Goal: Information Seeking & Learning: Learn about a topic

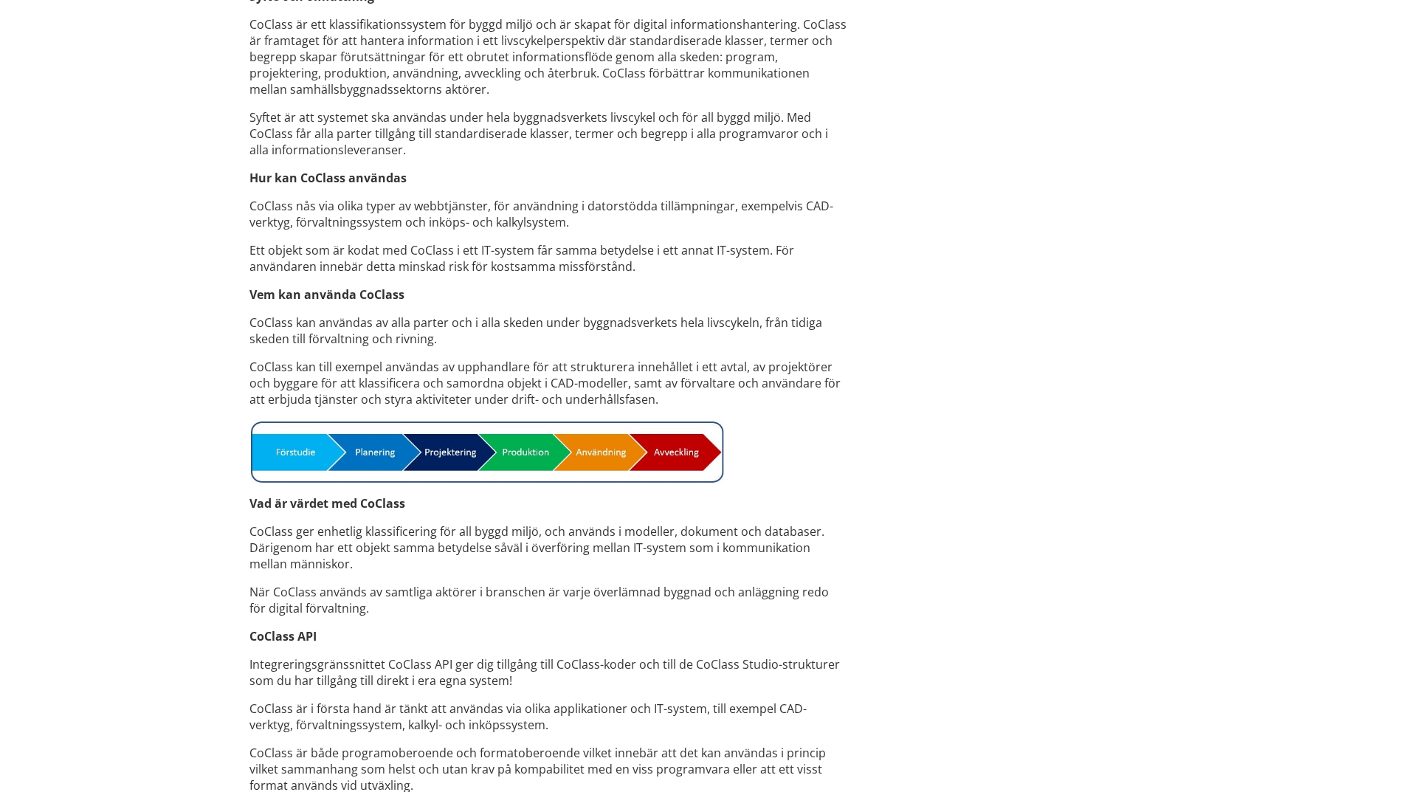
scroll to position [886, 0]
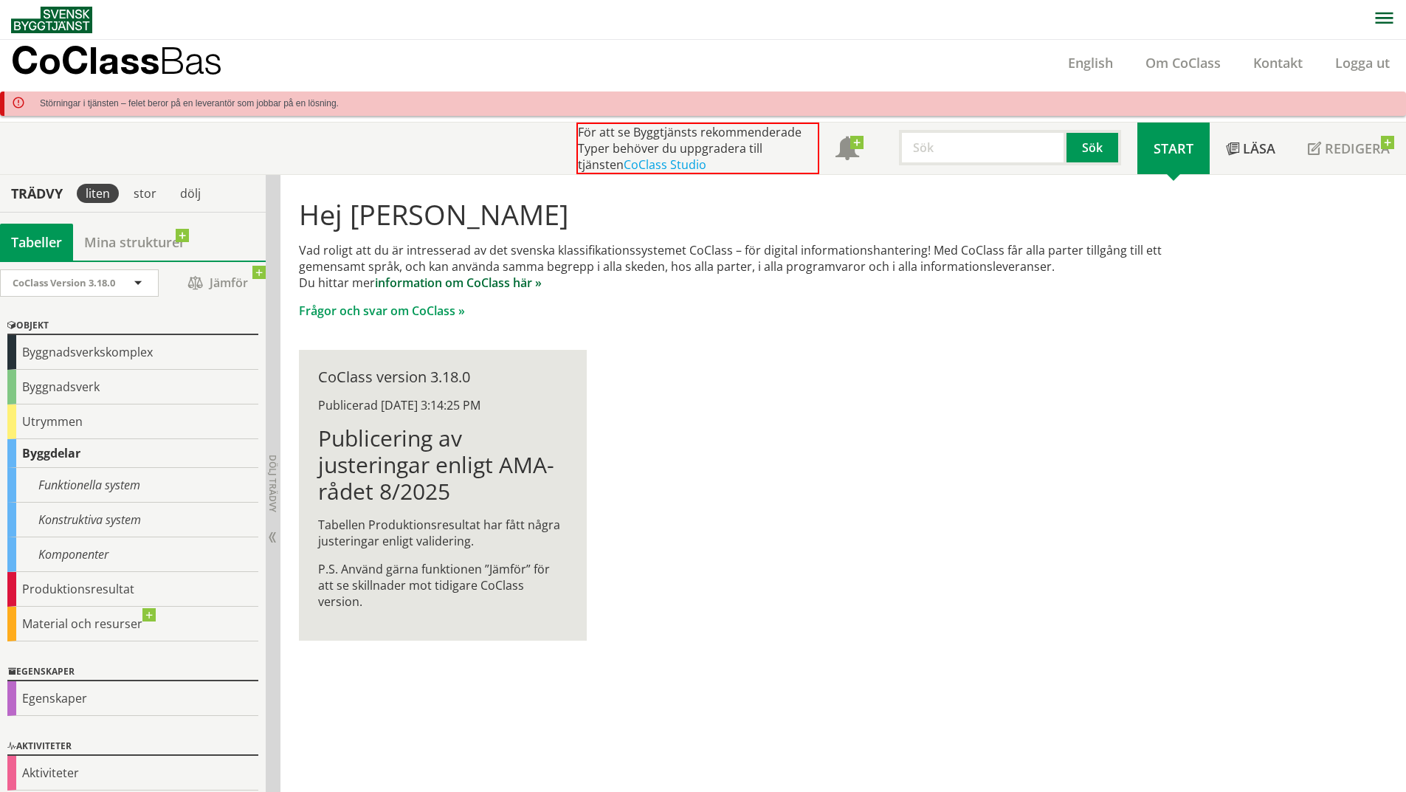
click at [444, 285] on link "information om CoClass här »" at bounding box center [458, 283] width 167 height 16
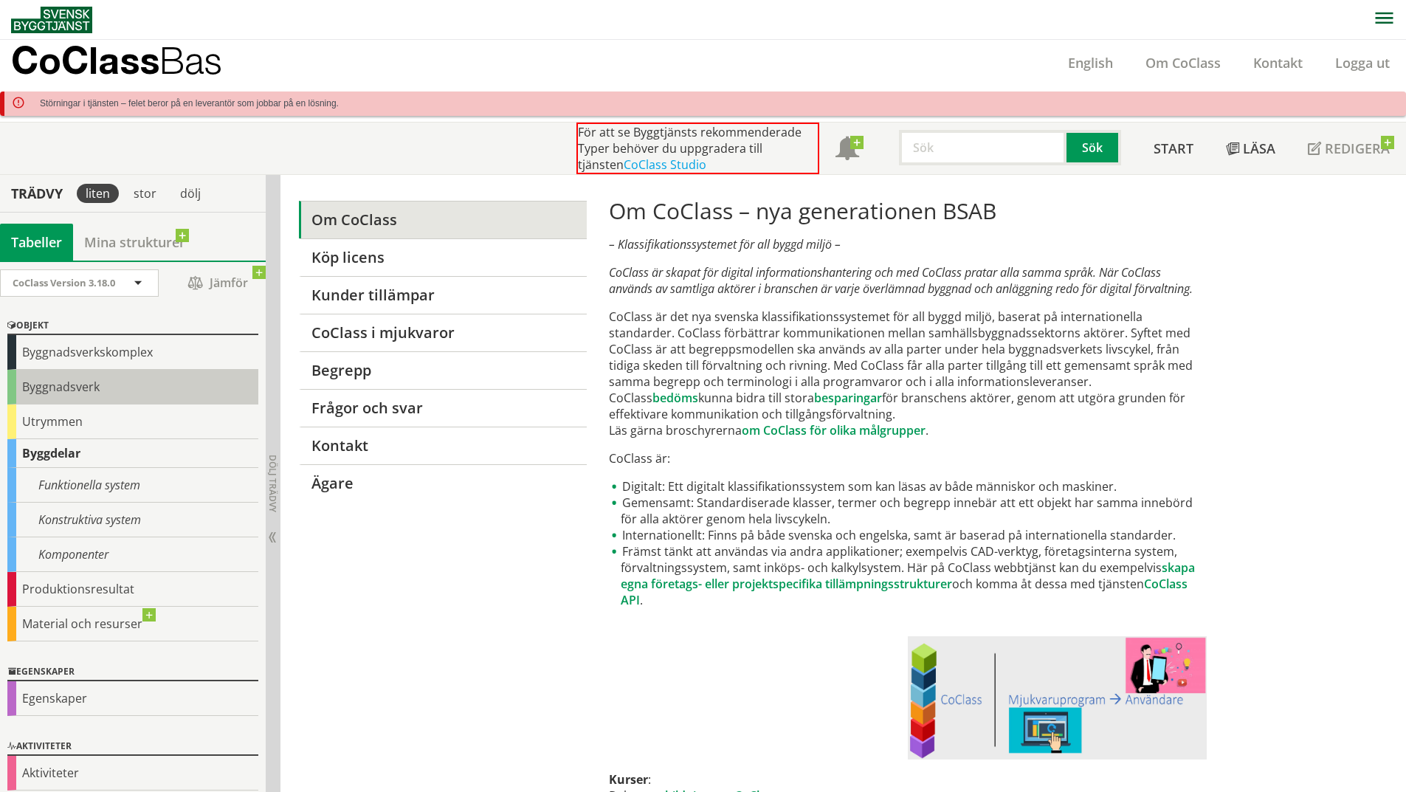
click at [82, 382] on div "Byggnadsverk" at bounding box center [132, 387] width 251 height 35
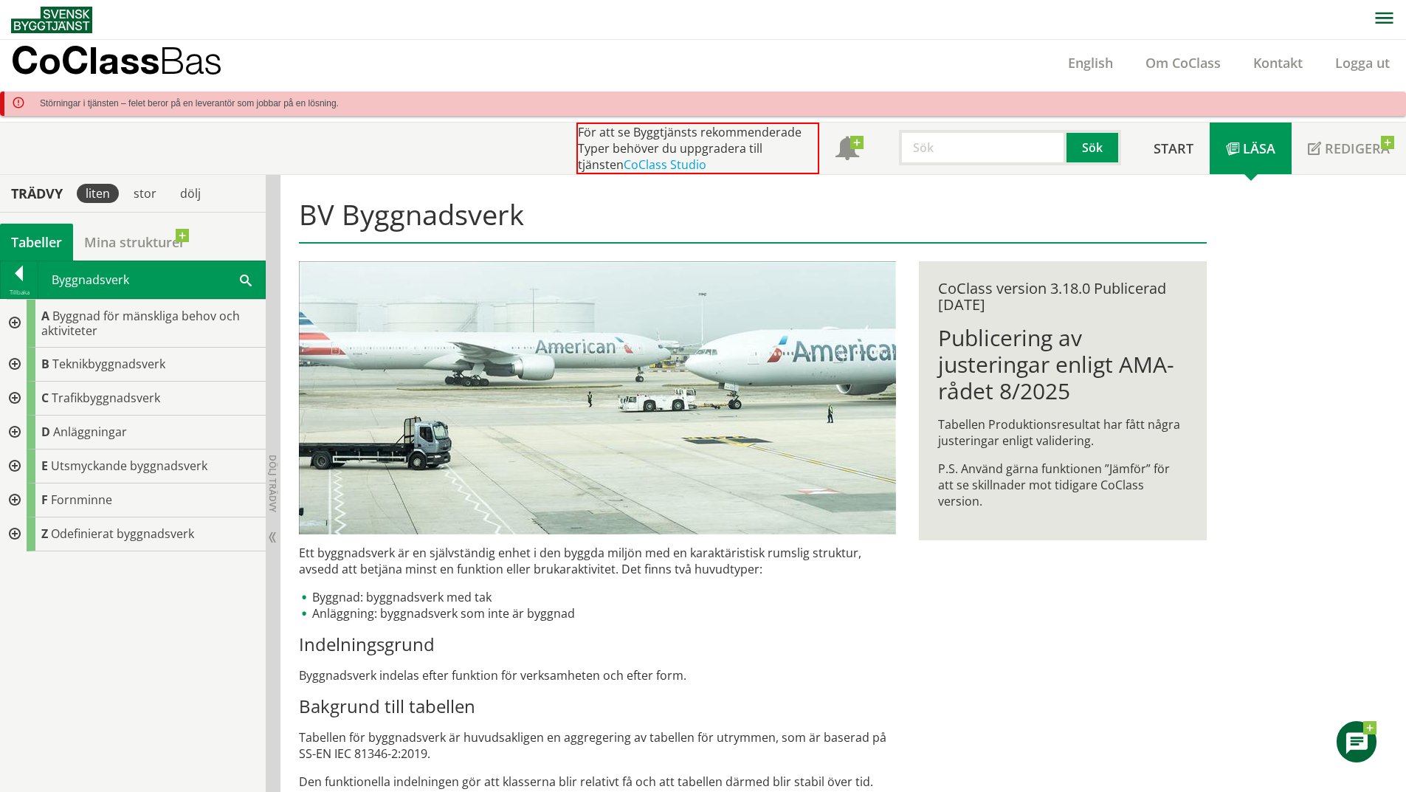
click at [17, 361] on div at bounding box center [13, 365] width 27 height 34
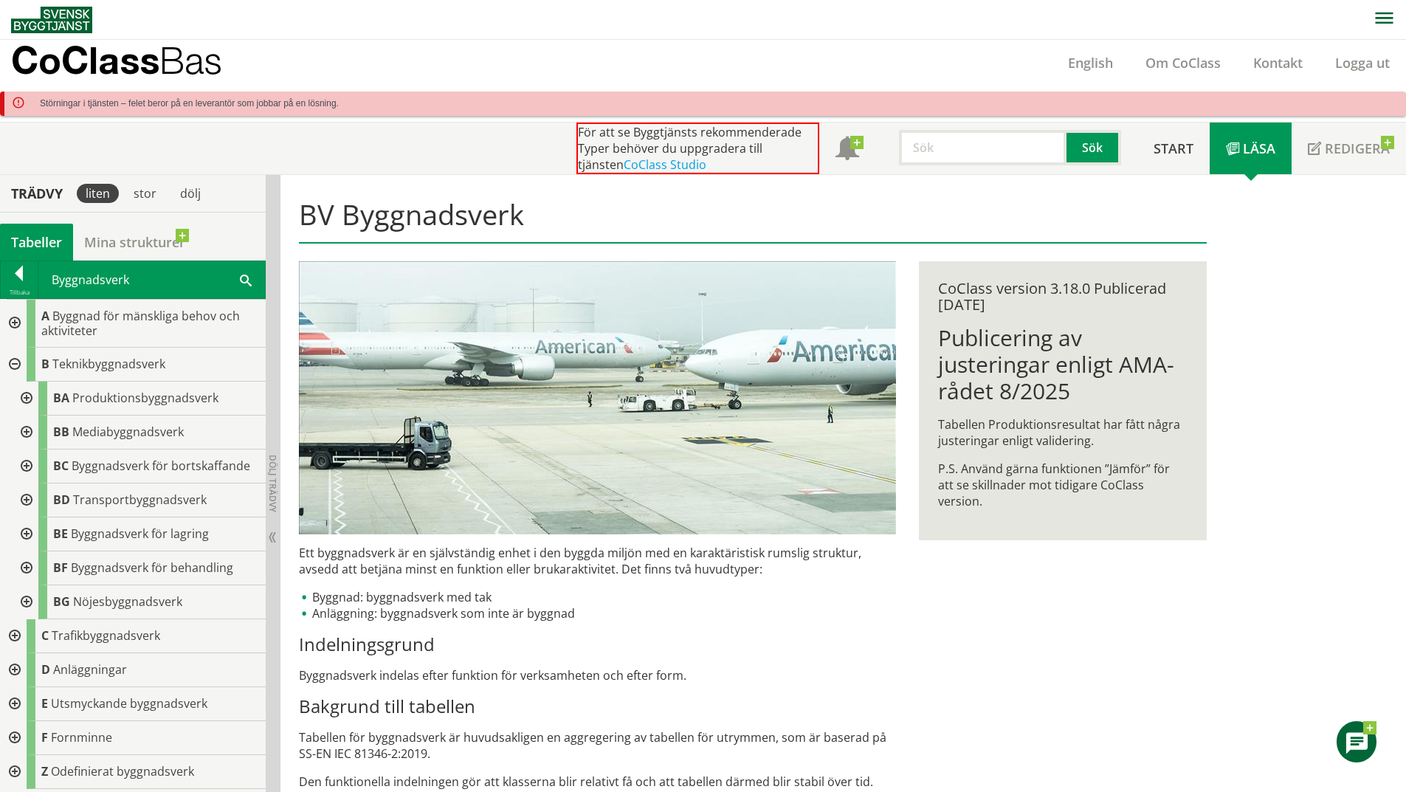
click at [30, 397] on div at bounding box center [25, 399] width 27 height 34
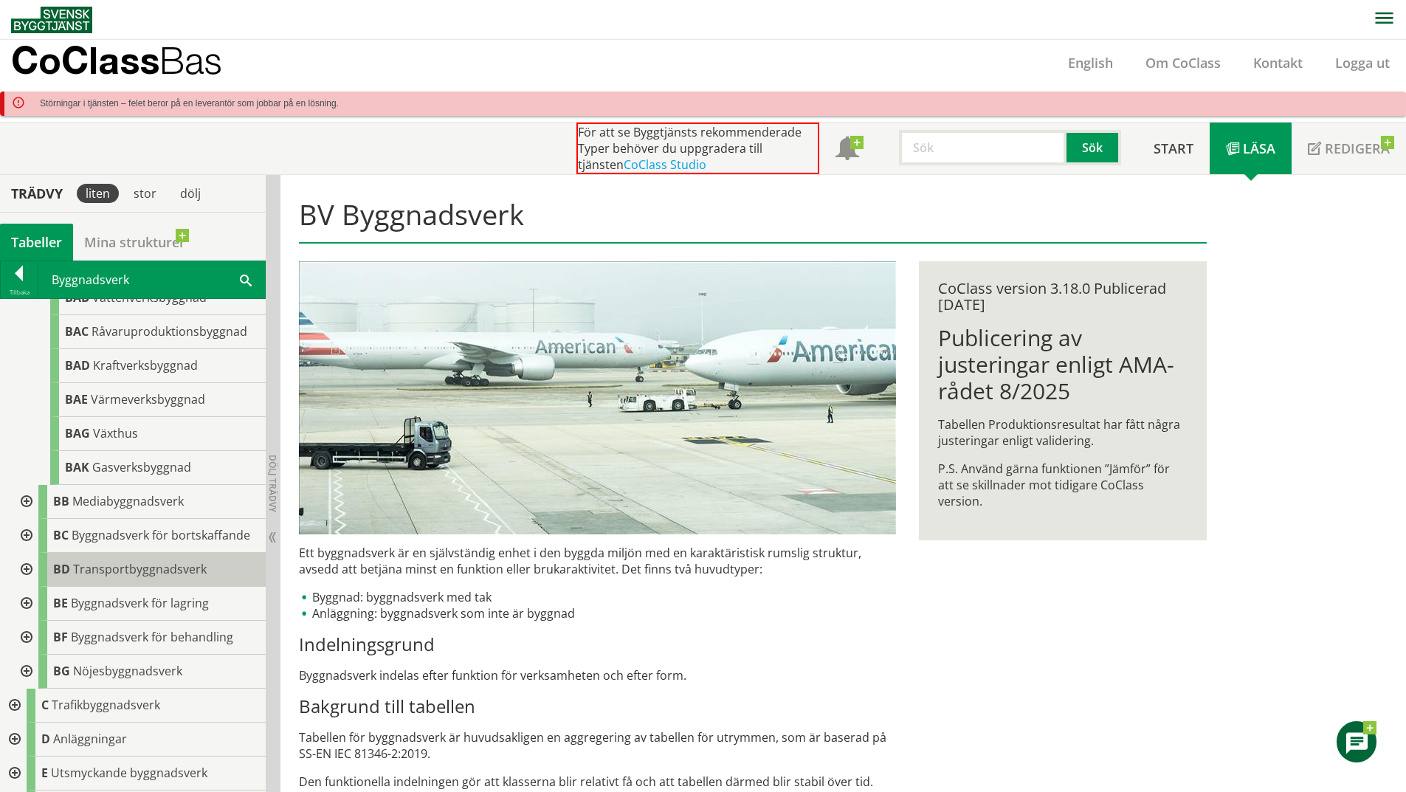
scroll to position [199, 0]
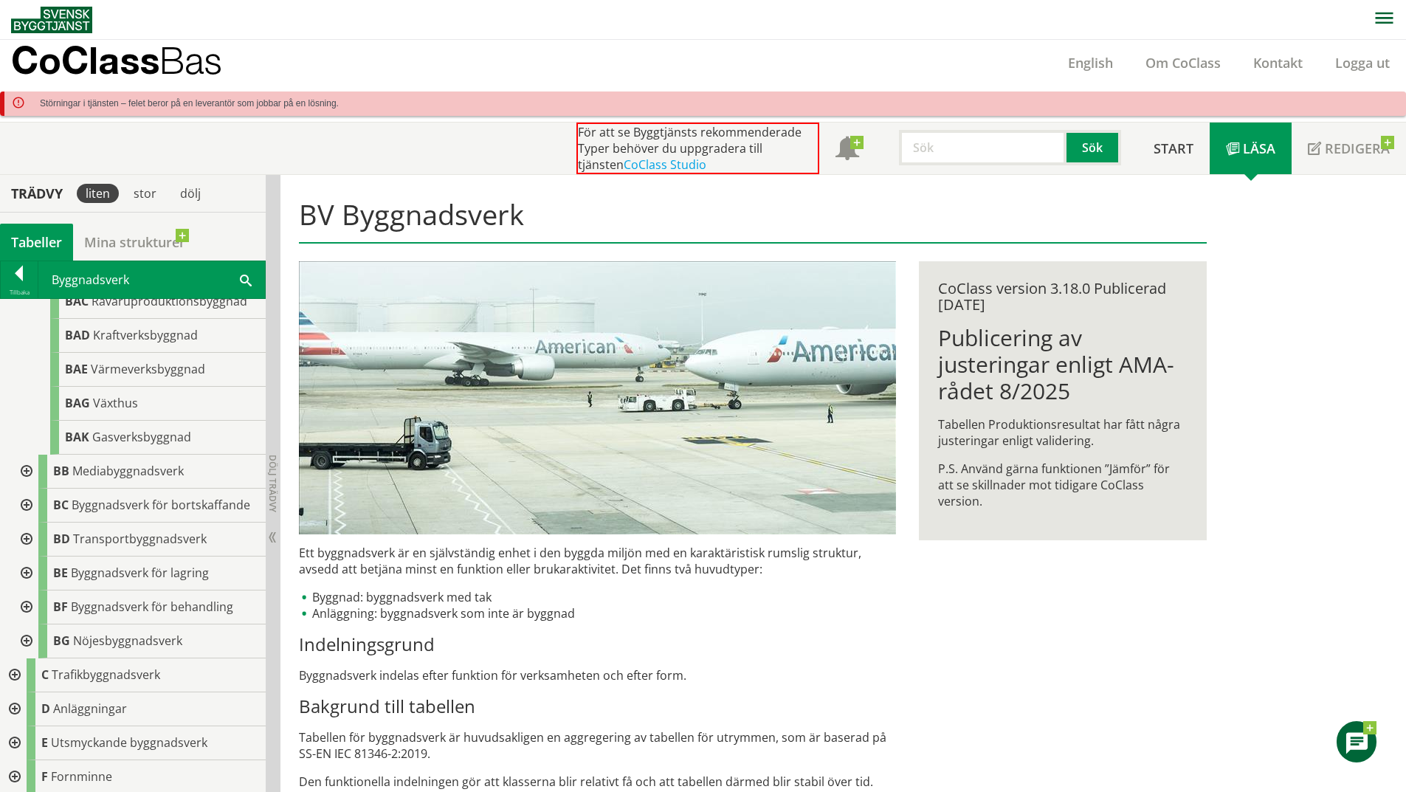
click at [11, 710] on div at bounding box center [13, 709] width 27 height 34
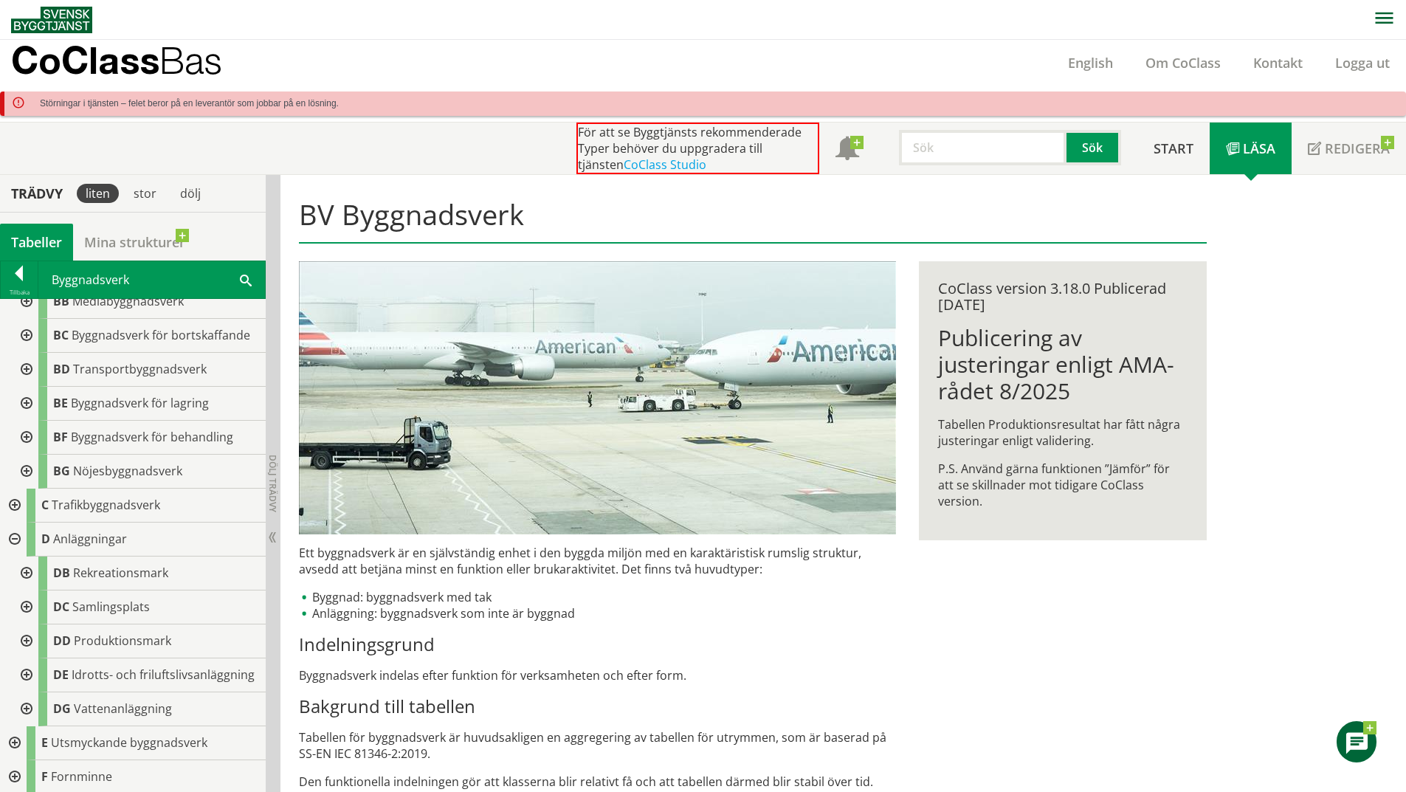
click at [15, 490] on div at bounding box center [13, 506] width 27 height 34
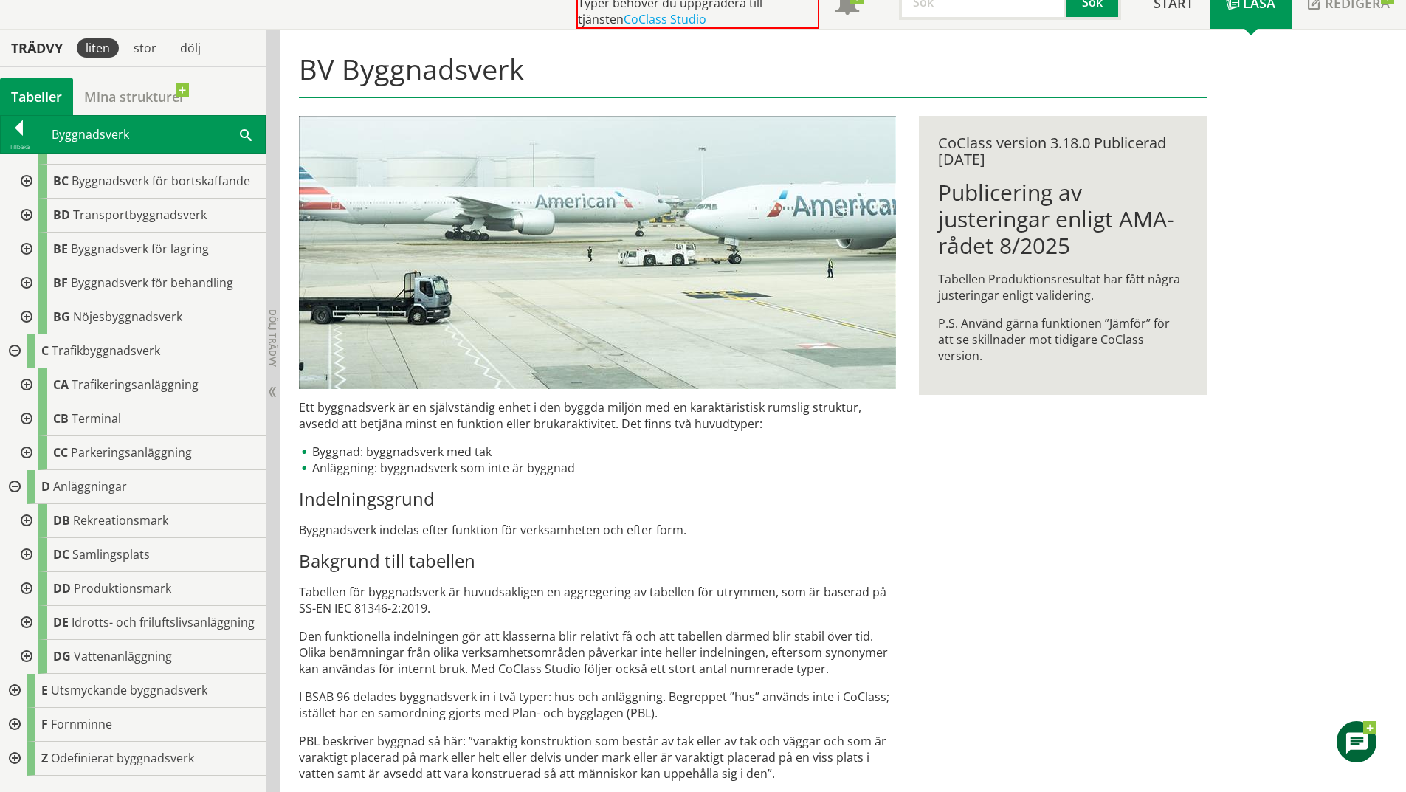
scroll to position [148, 0]
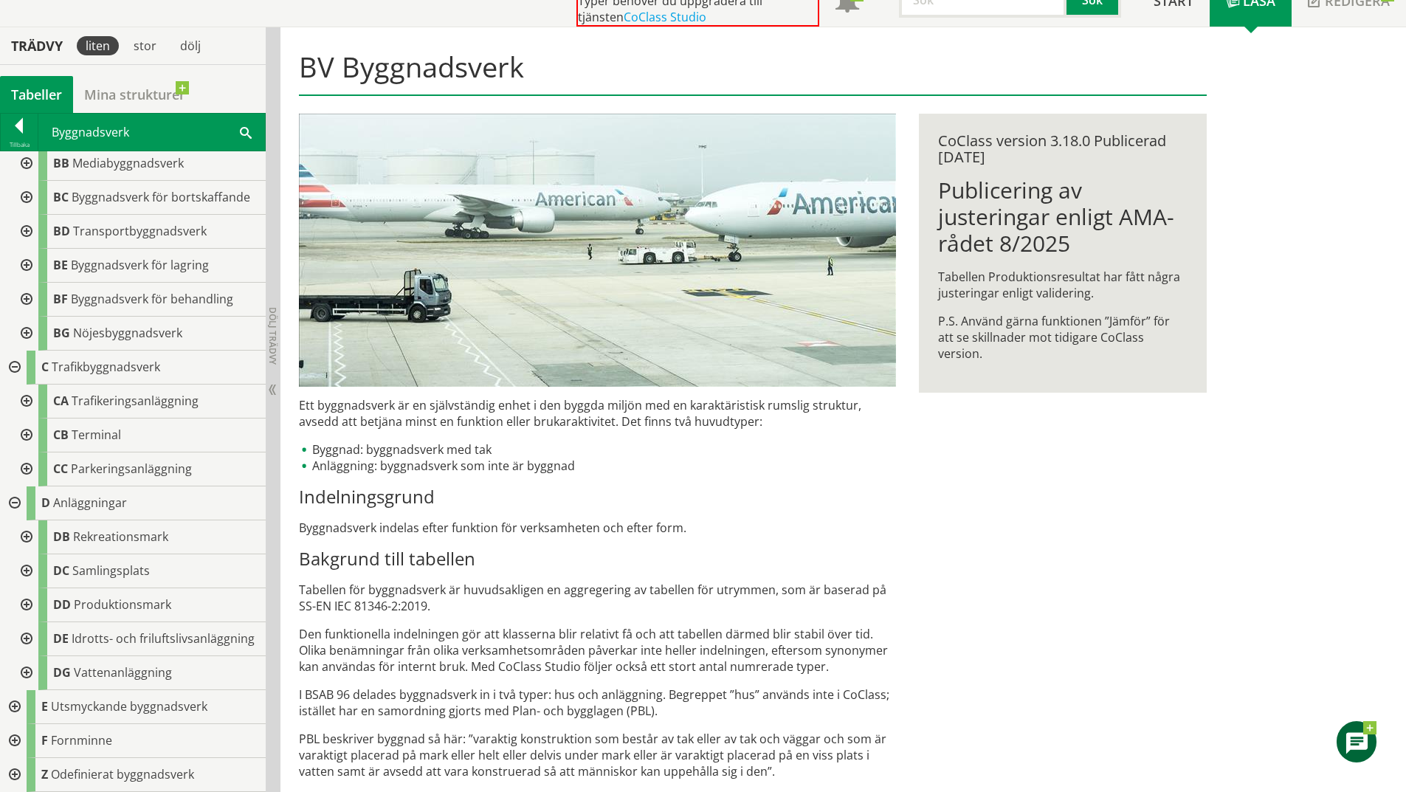
click at [30, 418] on div at bounding box center [25, 435] width 27 height 34
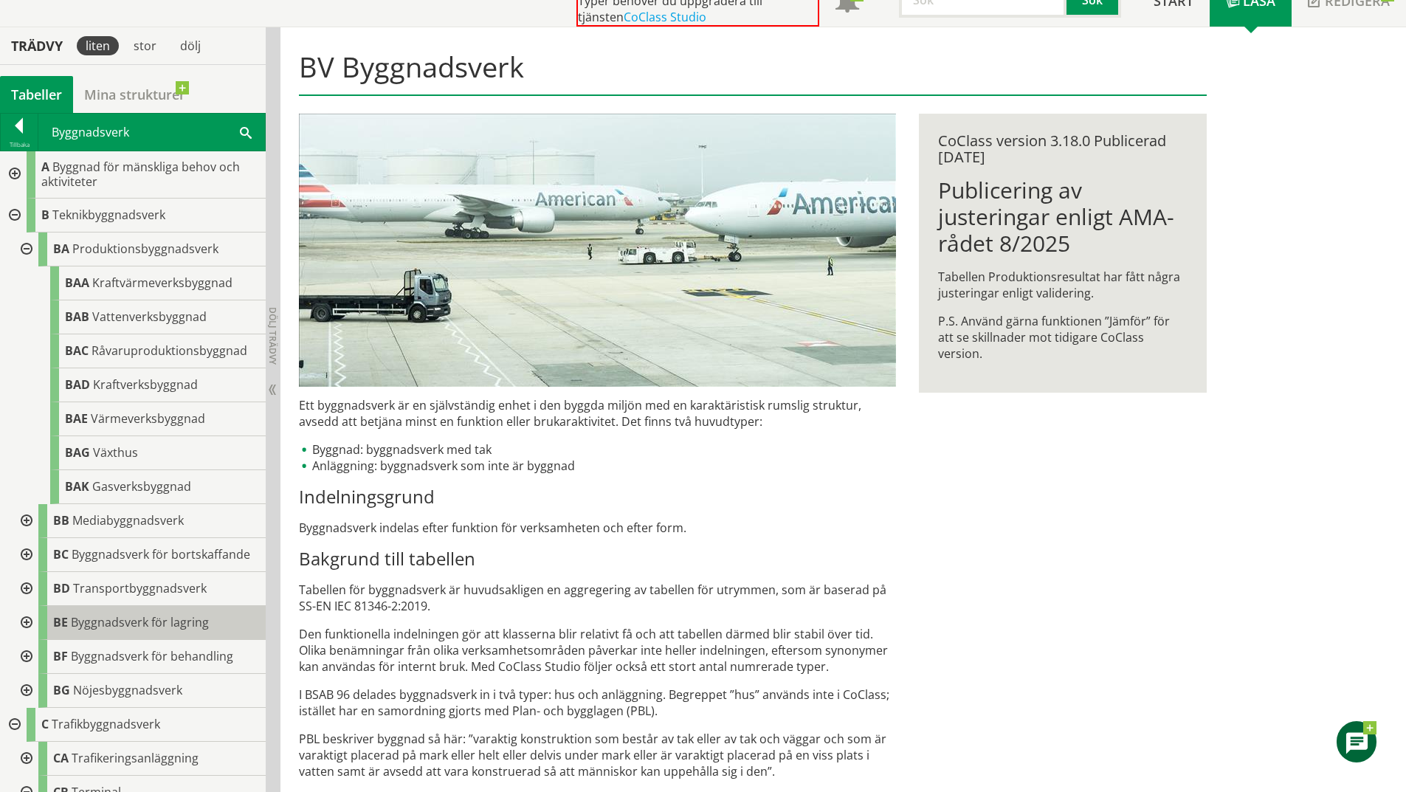
scroll to position [0, 0]
click at [13, 173] on div at bounding box center [13, 176] width 27 height 48
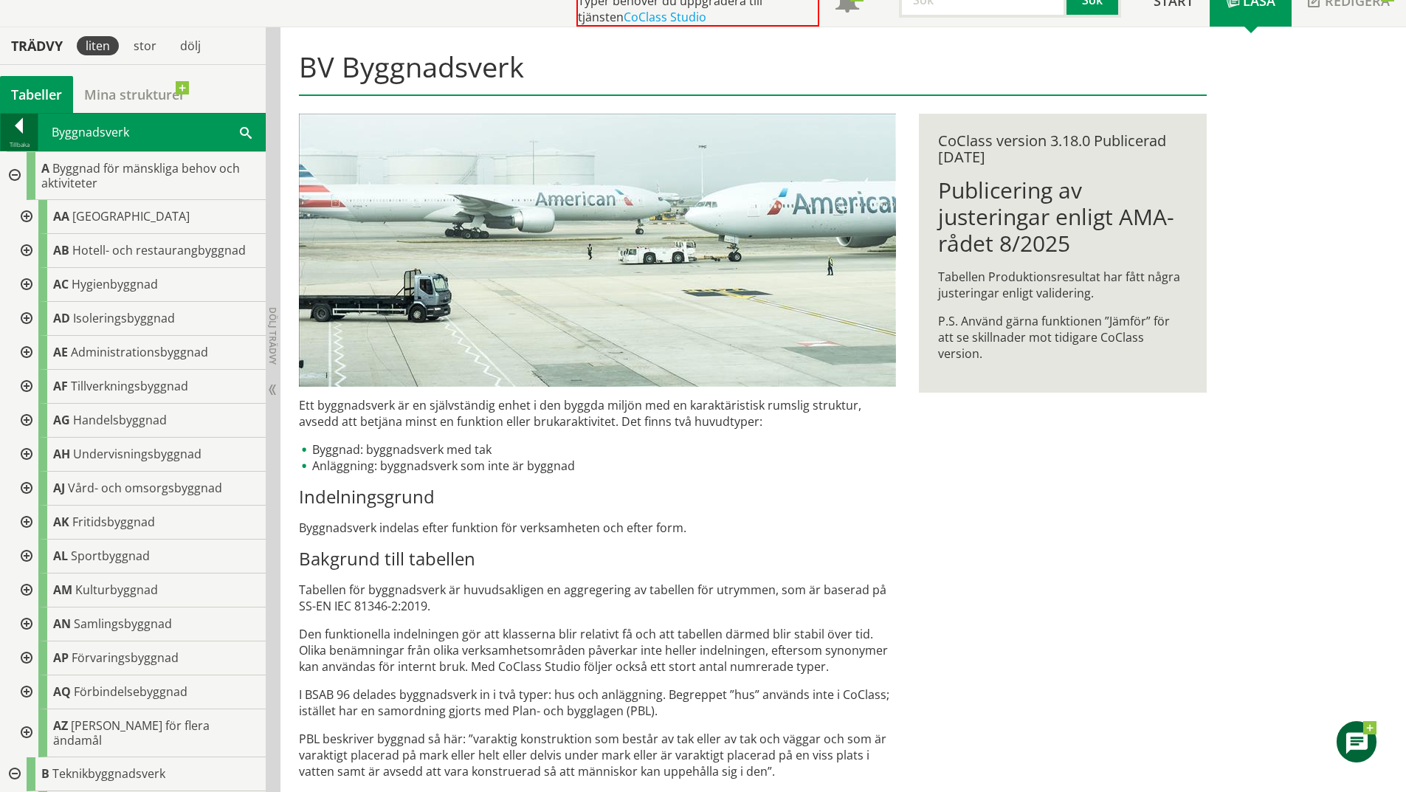
click at [21, 128] on div at bounding box center [19, 128] width 37 height 21
